Goal: Information Seeking & Learning: Learn about a topic

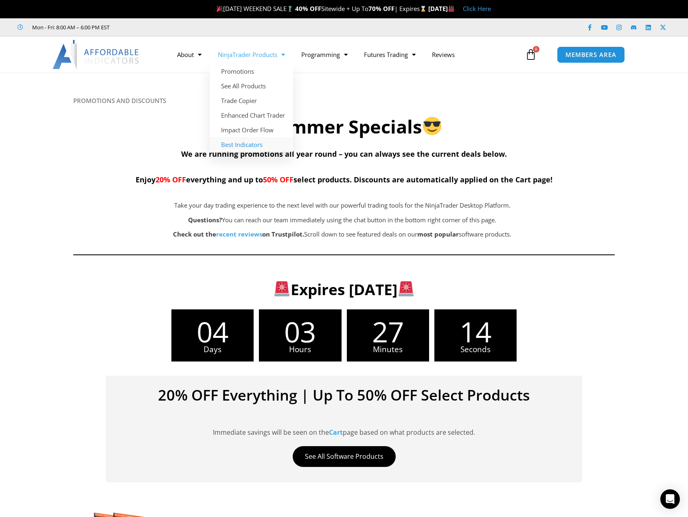
click at [247, 144] on link "Best Indicators" at bounding box center [251, 144] width 83 height 15
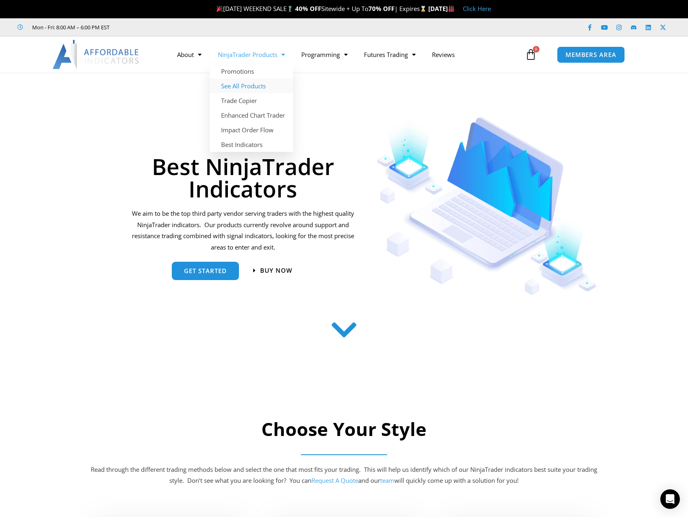
click at [263, 89] on link "See All Products" at bounding box center [251, 86] width 83 height 15
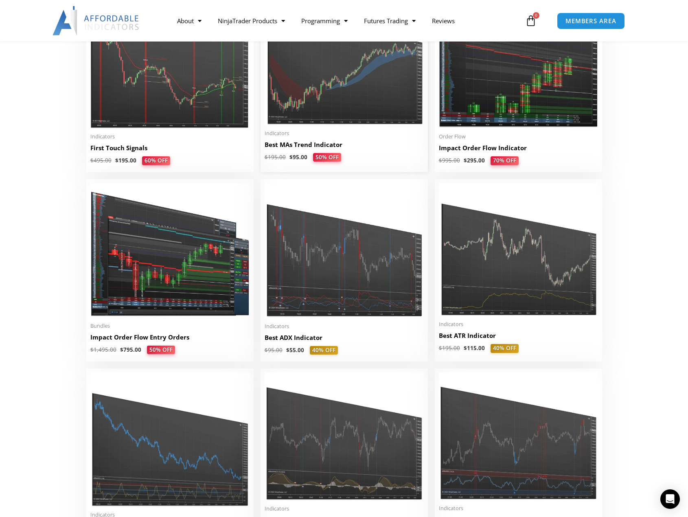
scroll to position [1382, 0]
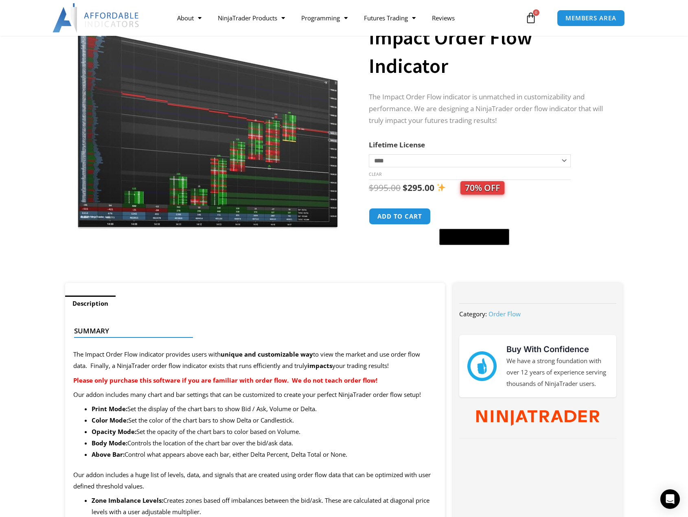
scroll to position [81, 0]
click at [240, 147] on img at bounding box center [208, 117] width 262 height 225
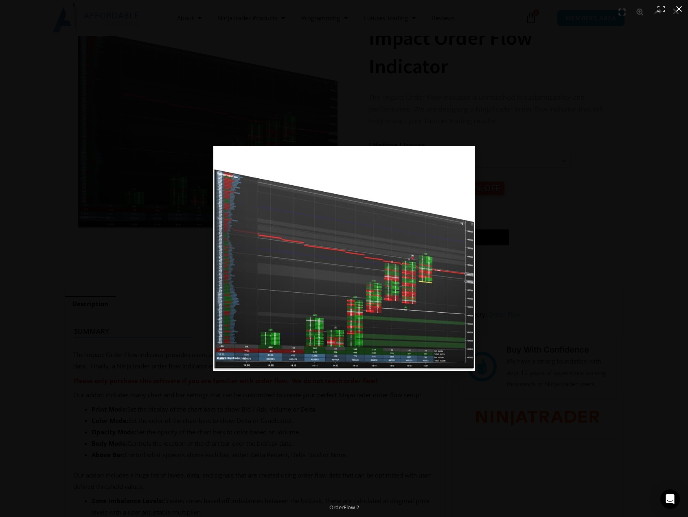
click at [680, 9] on button "Close (Esc)" at bounding box center [679, 9] width 18 height 18
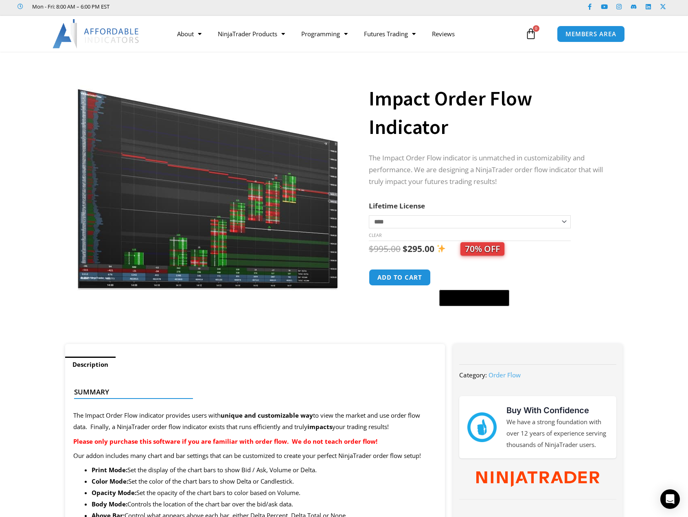
scroll to position [0, 0]
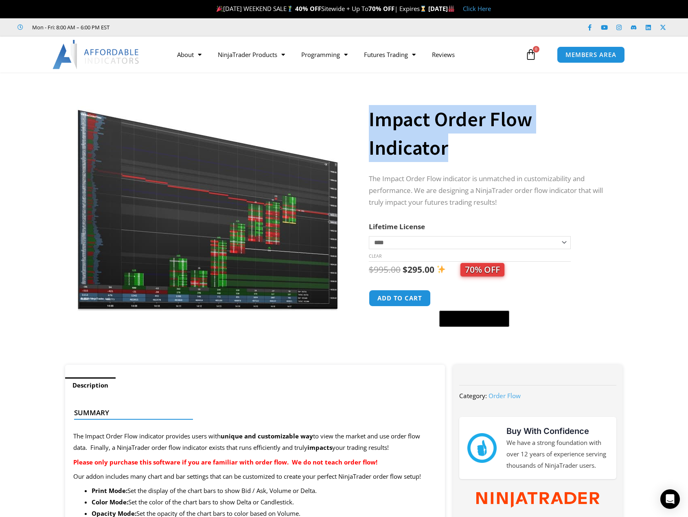
drag, startPoint x: 370, startPoint y: 120, endPoint x: 467, endPoint y: 153, distance: 102.4
click at [467, 153] on h1 "Impact Order Flow Indicator" at bounding box center [488, 133] width 238 height 57
copy h1 "Impact Order Flow Indicator"
click at [448, 54] on link "Reviews" at bounding box center [443, 54] width 39 height 19
drag, startPoint x: 370, startPoint y: 118, endPoint x: 448, endPoint y: 142, distance: 81.2
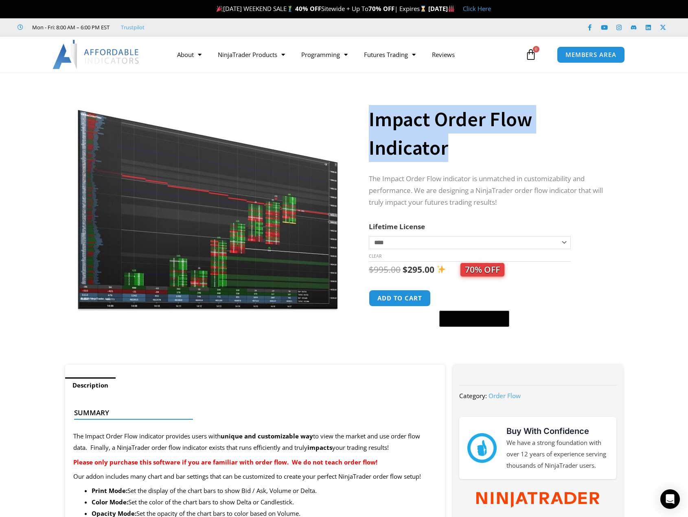
click at [448, 142] on h1 "Impact Order Flow Indicator" at bounding box center [488, 133] width 238 height 57
copy h1 "Impact Order Flow Indicator"
click at [465, 138] on h1 "Impact Order Flow Indicator" at bounding box center [488, 133] width 238 height 57
